Goal: Task Accomplishment & Management: Use online tool/utility

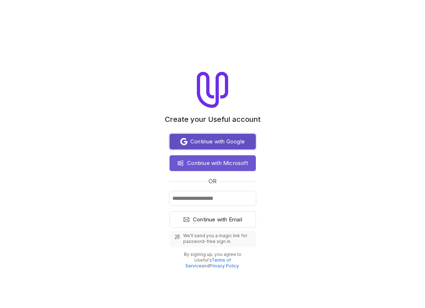
click at [221, 138] on span "Continue with Google" at bounding box center [217, 141] width 54 height 9
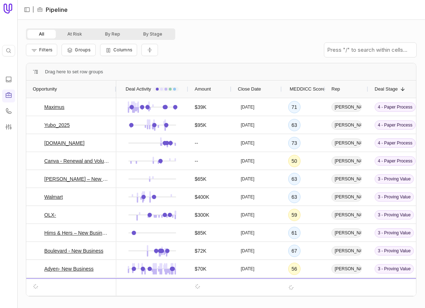
click at [10, 10] on icon at bounding box center [11, 7] width 2 height 7
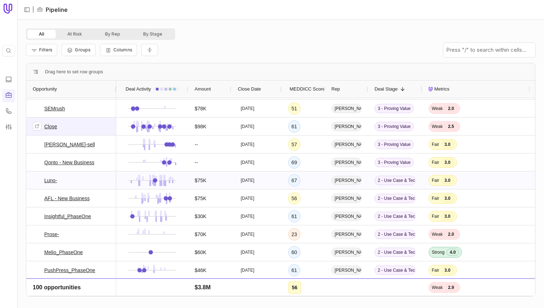
scroll to position [292, 0]
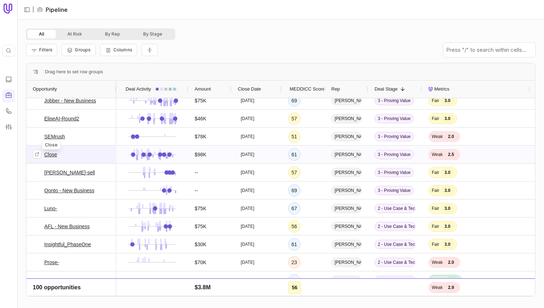
click at [49, 156] on link "Close" at bounding box center [50, 154] width 13 height 9
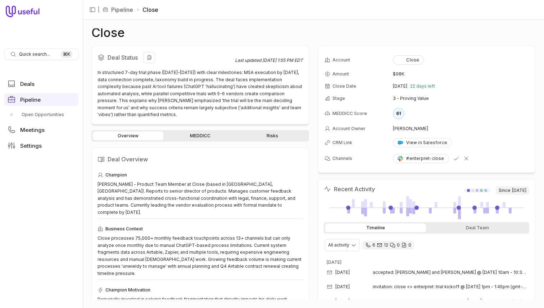
drag, startPoint x: 186, startPoint y: 112, endPoint x: 97, endPoint y: 74, distance: 96.0
click at [97, 74] on div "In structured 7-day trial phase ([DATE]-[DATE]) with clear milestones: MSA exec…" at bounding box center [199, 93] width 205 height 49
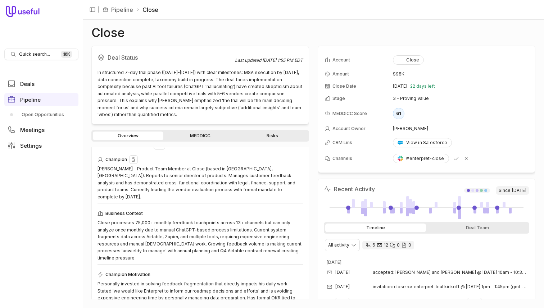
scroll to position [1, 0]
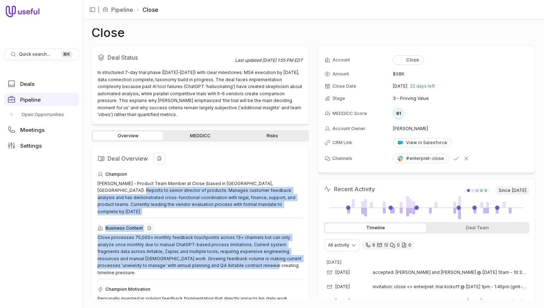
drag, startPoint x: 104, startPoint y: 188, endPoint x: 208, endPoint y: 255, distance: 124.1
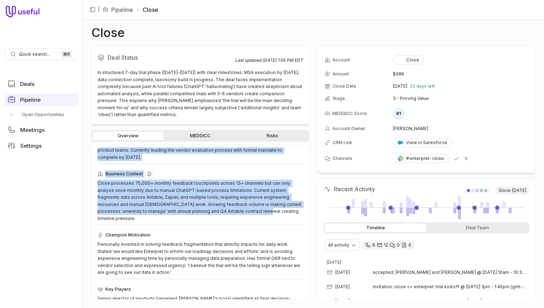
scroll to position [62, 0]
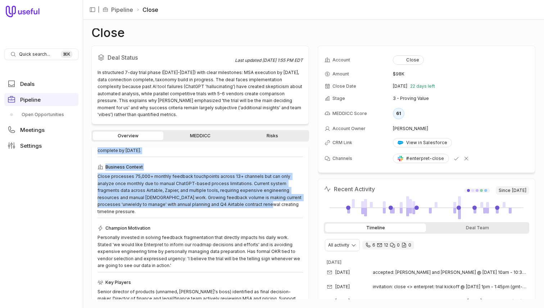
click at [194, 140] on div "Overview MEDDICC Risks" at bounding box center [200, 136] width 218 height 12
click at [201, 136] on link "MEDDICC" at bounding box center [200, 136] width 70 height 9
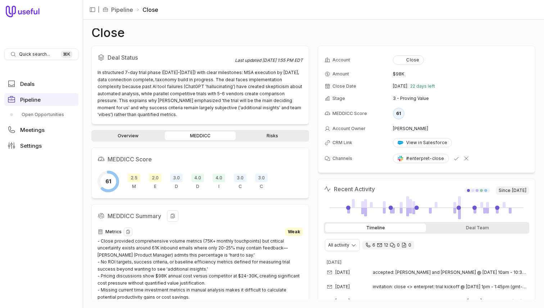
click at [293, 232] on span "Weak" at bounding box center [294, 232] width 12 height 6
click at [246, 135] on link "Risks" at bounding box center [272, 136] width 70 height 9
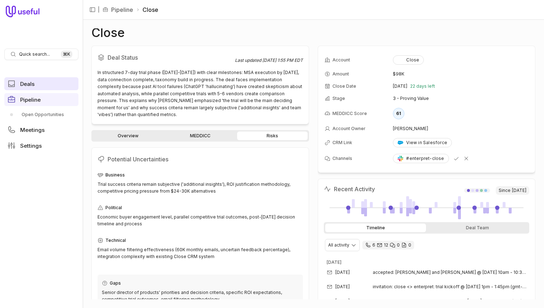
click at [46, 86] on link "Deals" at bounding box center [41, 83] width 74 height 13
